Goal: Task Accomplishment & Management: Manage account settings

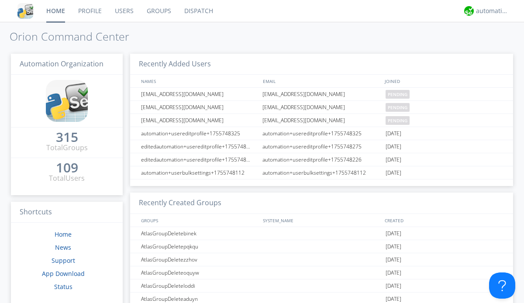
click at [124, 11] on link "Users" at bounding box center [124, 11] width 32 height 22
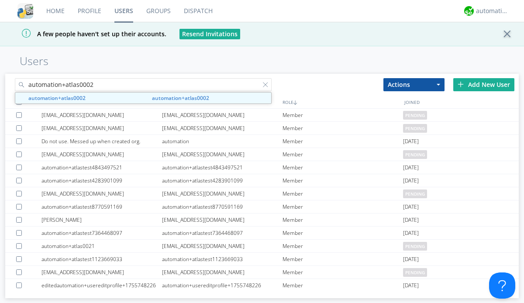
type input "automation+atlas0002"
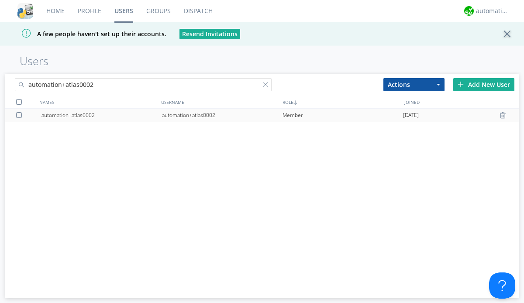
click at [222, 115] on div "automation+atlas0002" at bounding box center [222, 115] width 120 height 13
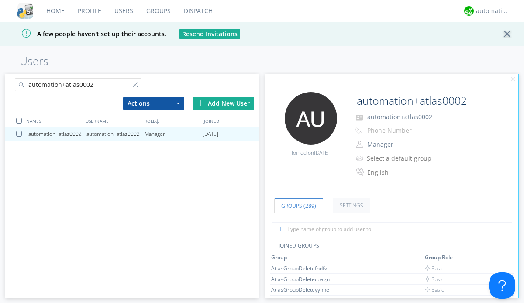
click at [407, 145] on button "Manager" at bounding box center [407, 144] width 87 height 12
click at [0, 0] on link "Basic User" at bounding box center [0, 0] width 0 height 0
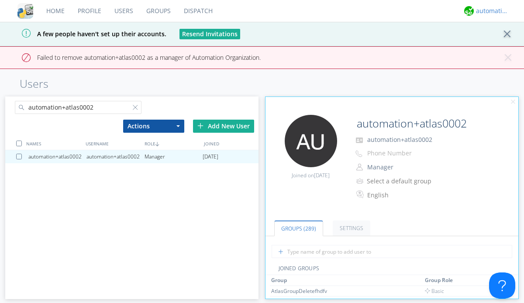
click at [490, 11] on div "automation+atlas" at bounding box center [492, 11] width 33 height 9
